Goal: Task Accomplishment & Management: Manage account settings

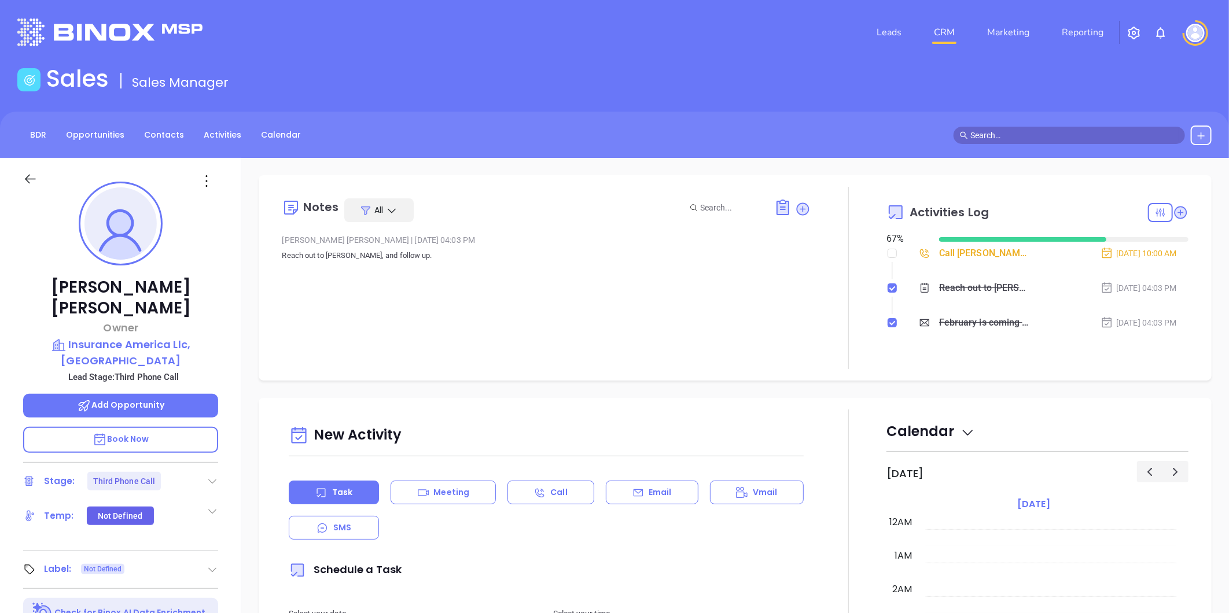
scroll to position [336, 0]
click at [162, 133] on link "Contacts" at bounding box center [164, 135] width 54 height 19
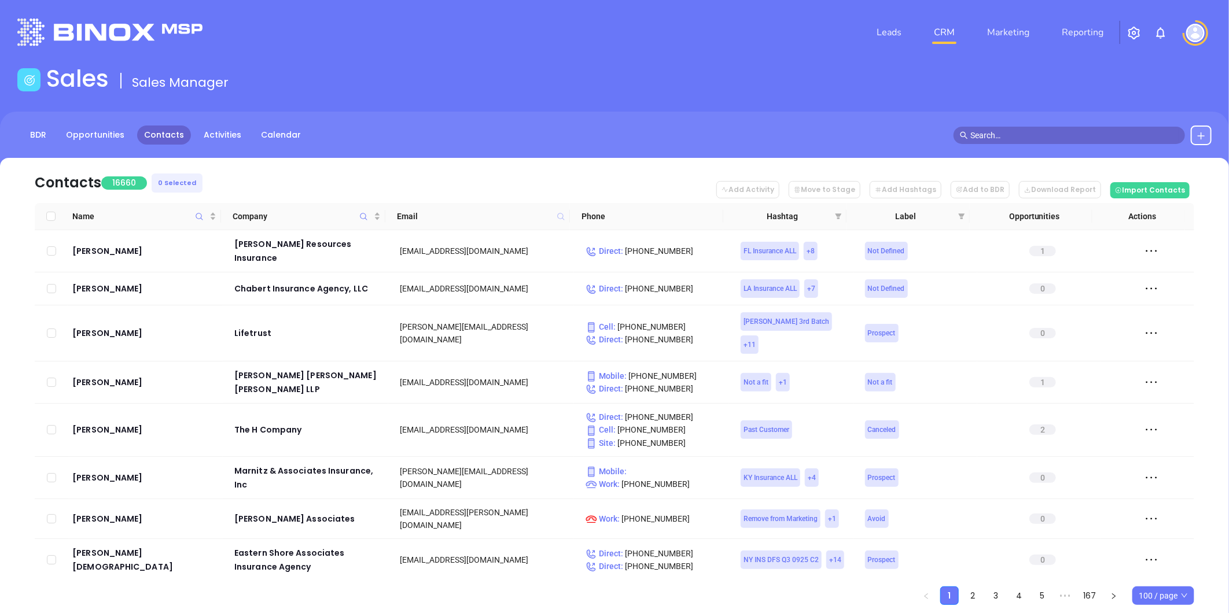
click at [560, 213] on icon at bounding box center [561, 216] width 9 height 9
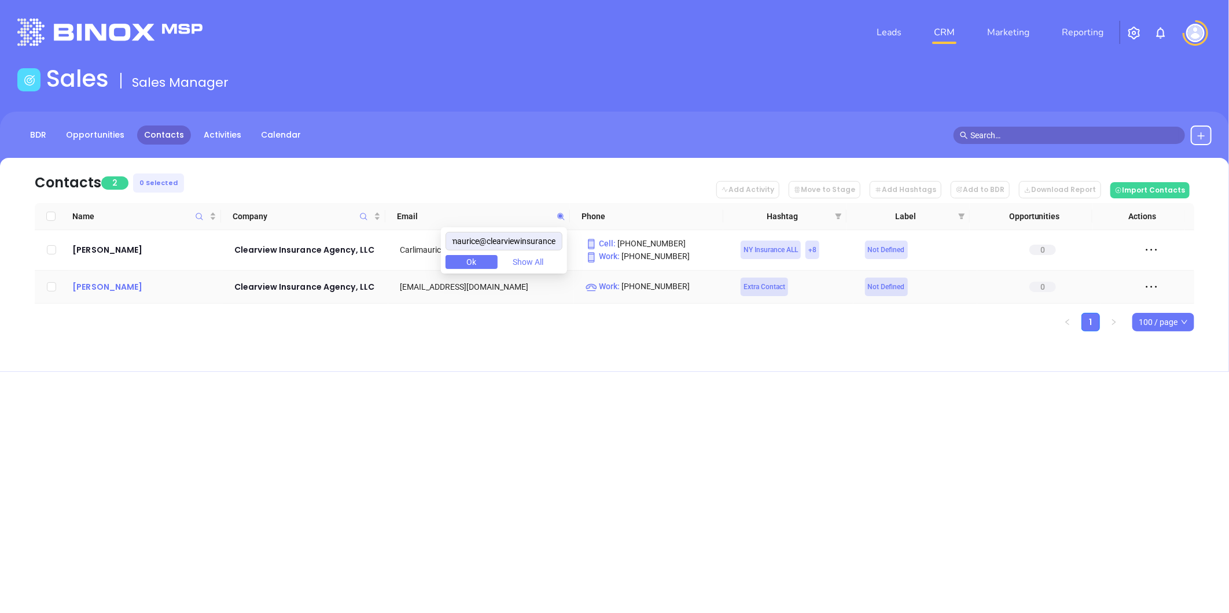
type input "carlimaurice@clearviewinsurance"
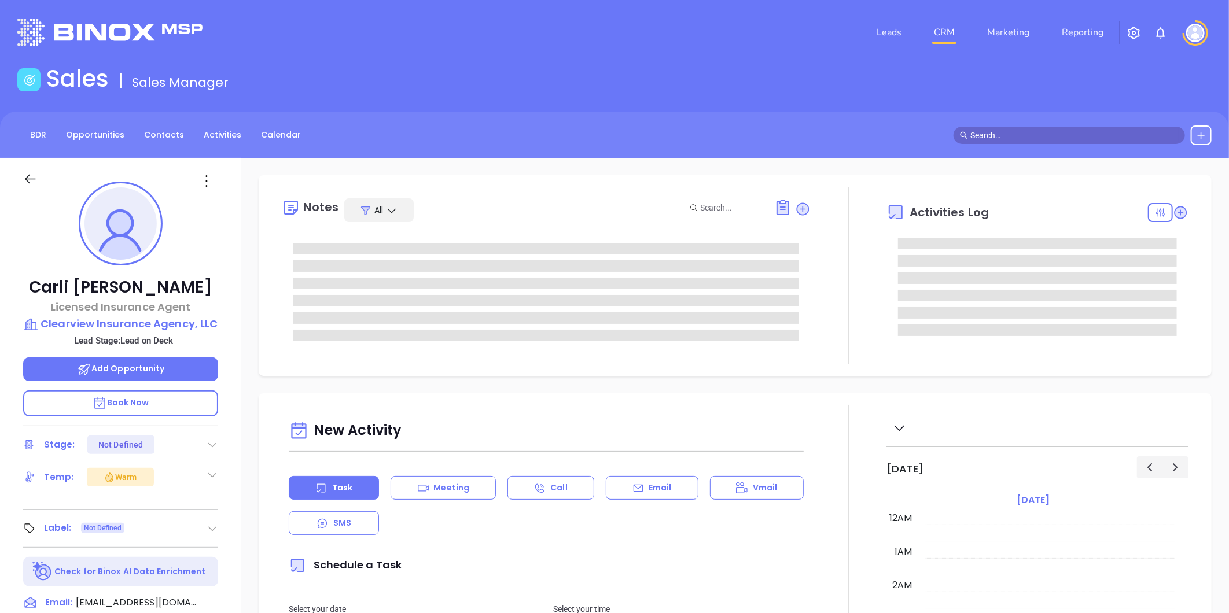
type input "[DATE]"
type input "[PERSON_NAME]"
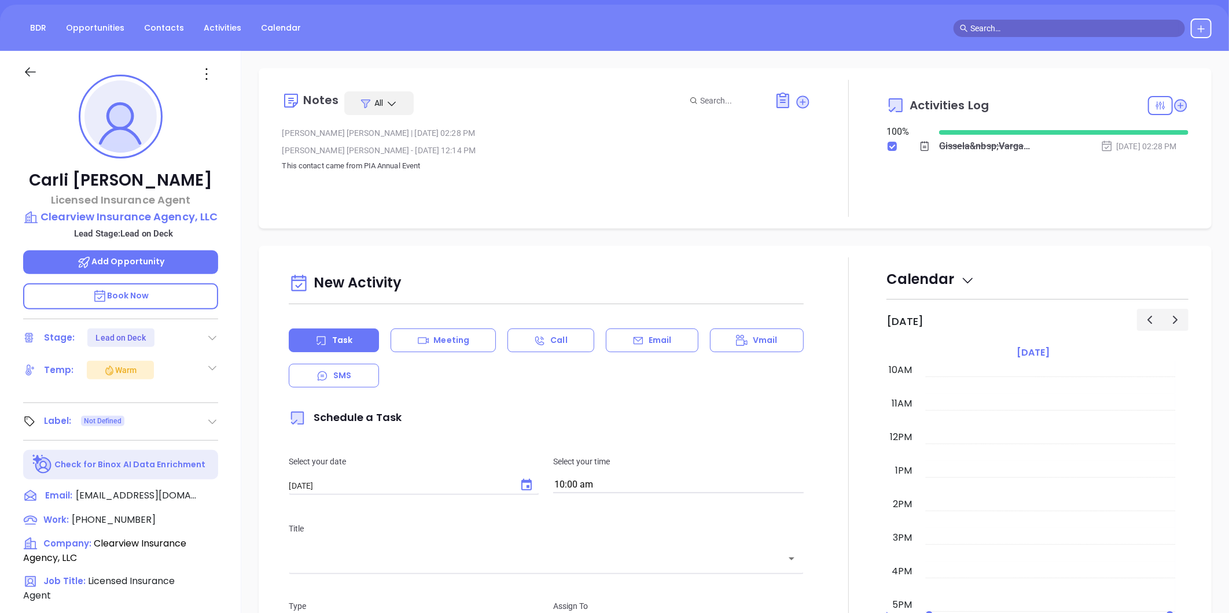
scroll to position [0, 0]
